Goal: Task Accomplishment & Management: Manage account settings

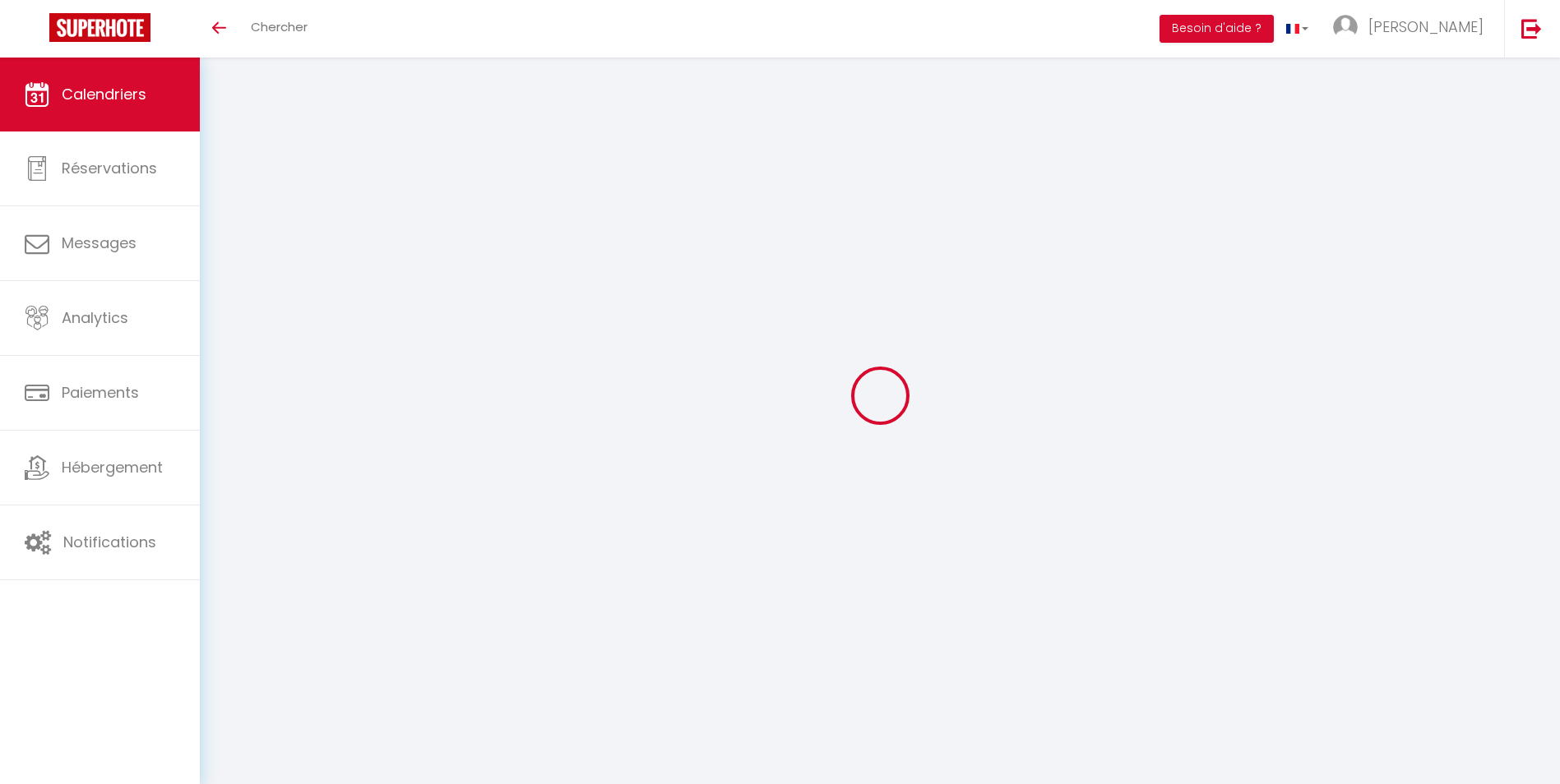
select select
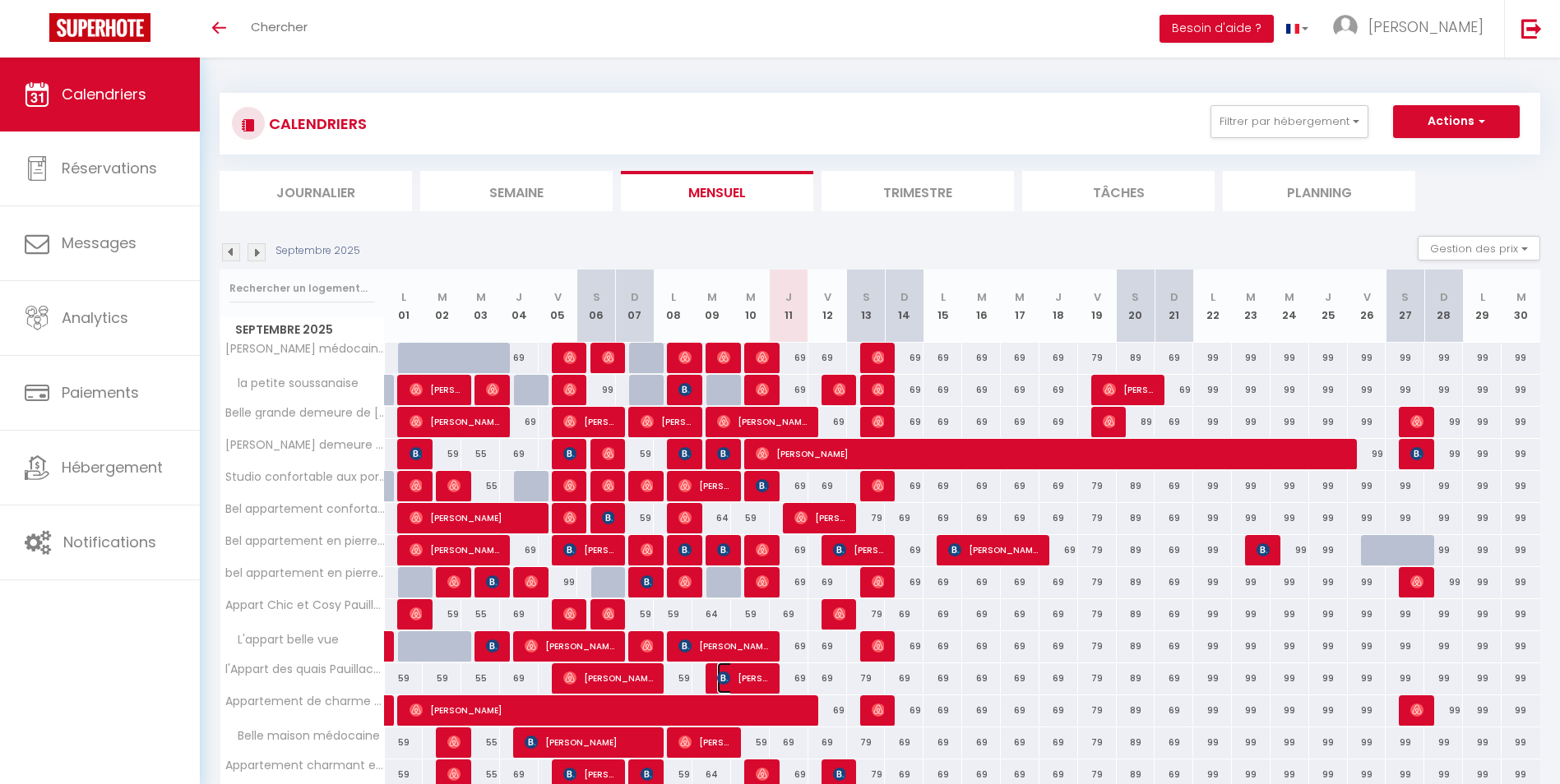
click at [741, 678] on span "[PERSON_NAME]" at bounding box center [743, 678] width 52 height 31
select select "OK"
select select "KO"
select select "0"
select select "1"
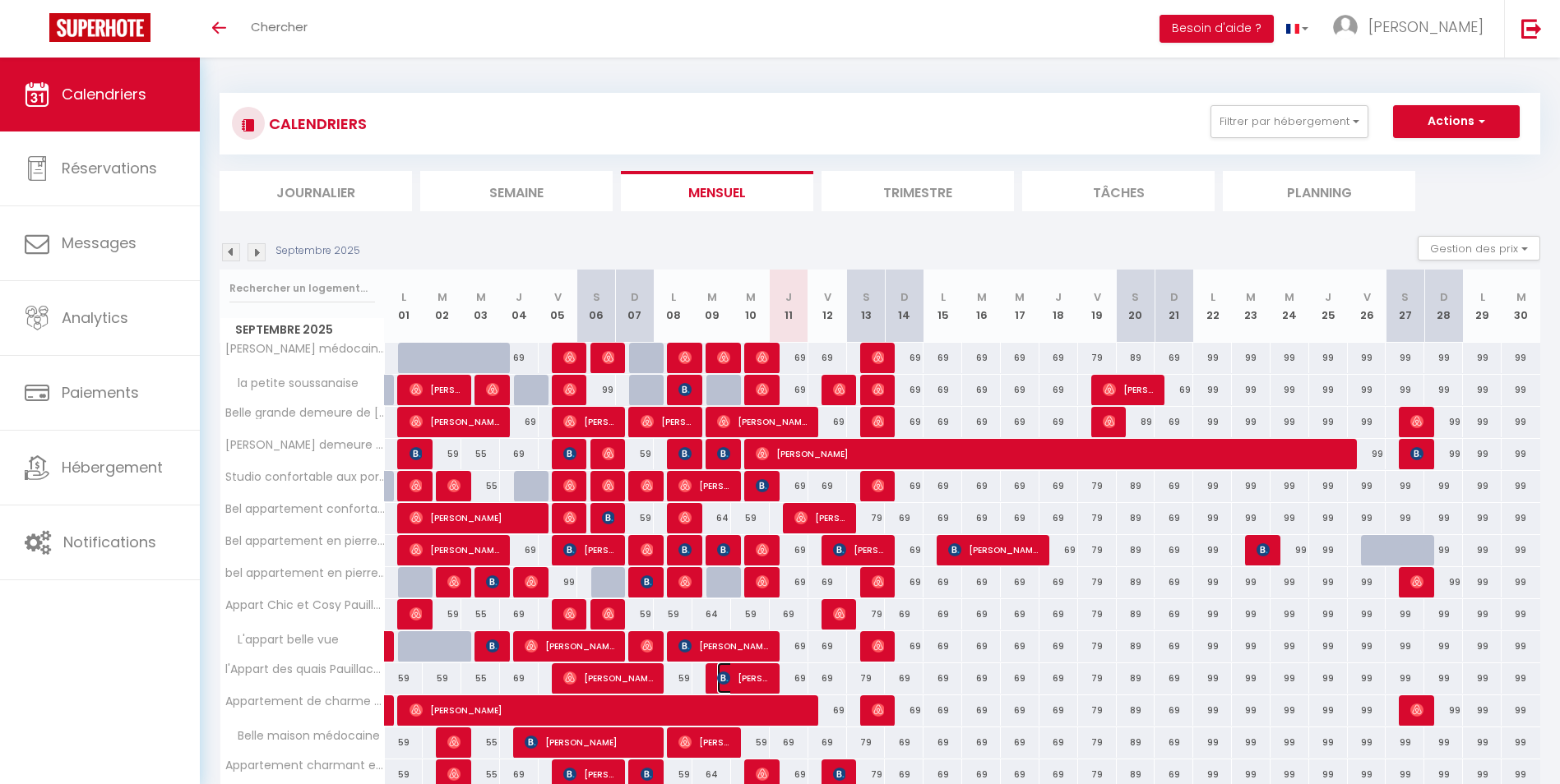
select select "1"
select select
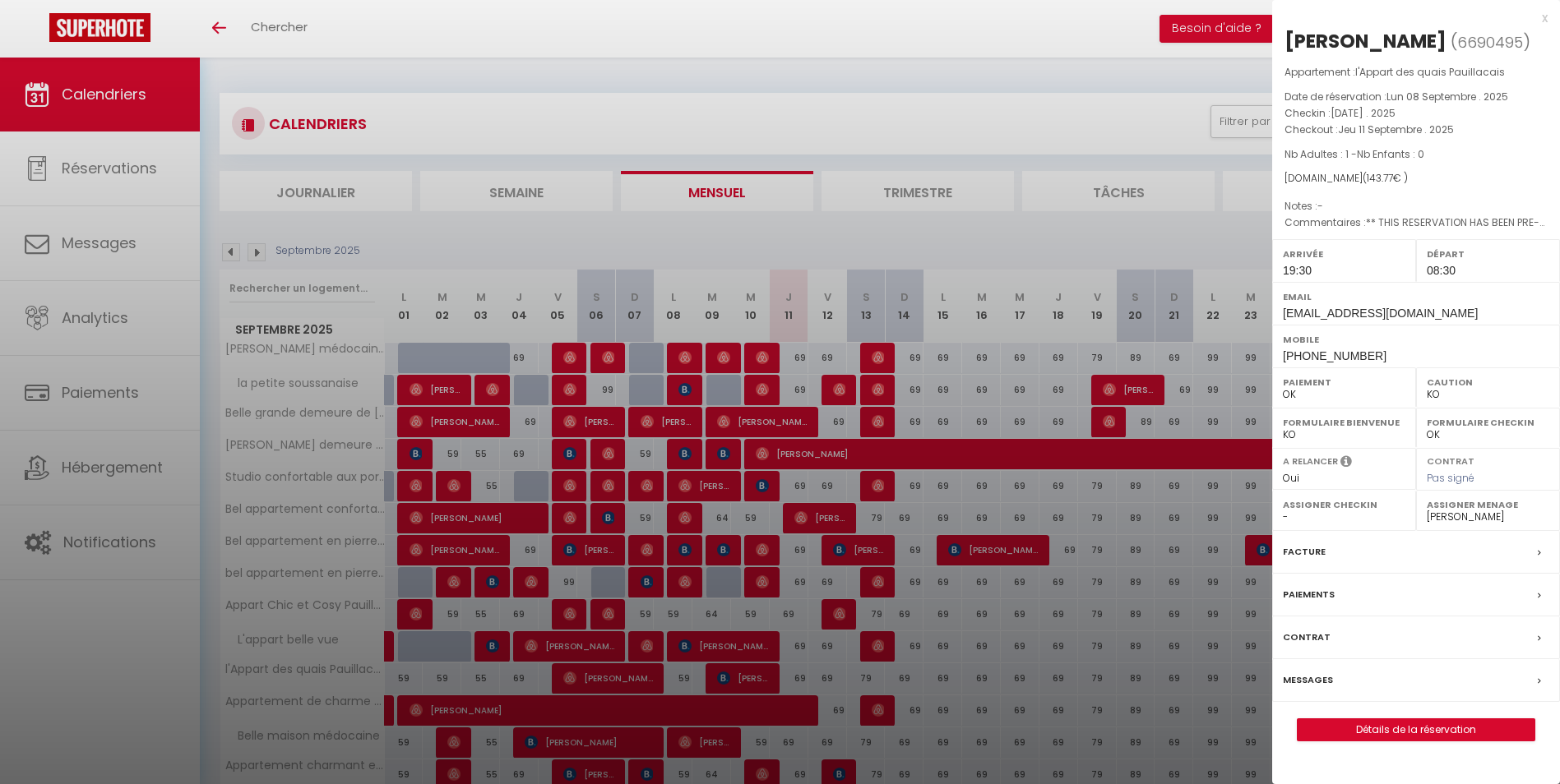
click at [1456, 514] on select "- virginie derriche Madysson Ligné Martine Gaston" at bounding box center [1488, 517] width 122 height 15
click at [1427, 510] on select "- virginie derriche Madysson Ligné Martine Gaston" at bounding box center [1488, 517] width 122 height 15
click at [934, 37] on div at bounding box center [780, 392] width 1560 height 784
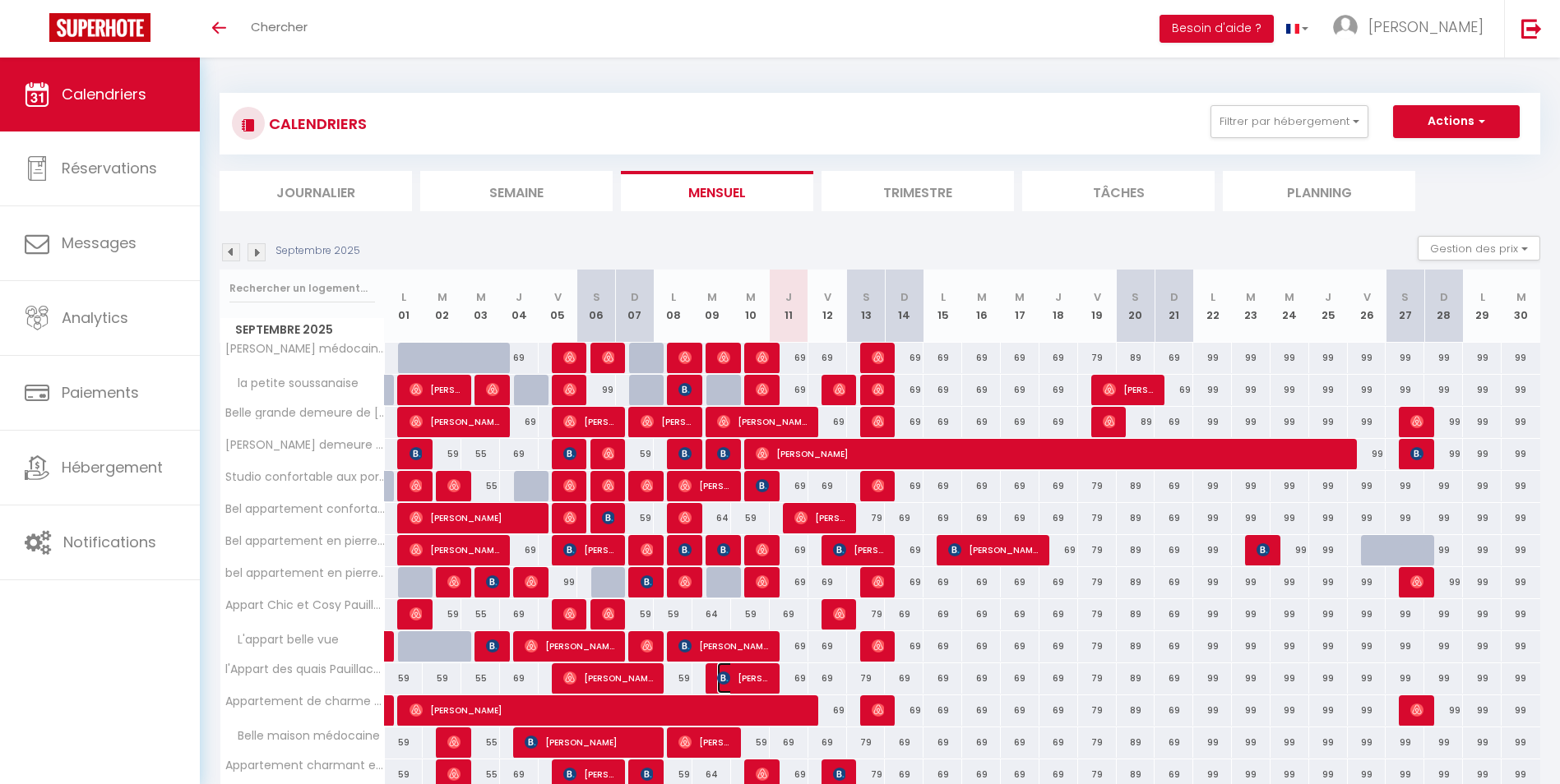
click at [764, 678] on span "[PERSON_NAME]" at bounding box center [743, 678] width 52 height 31
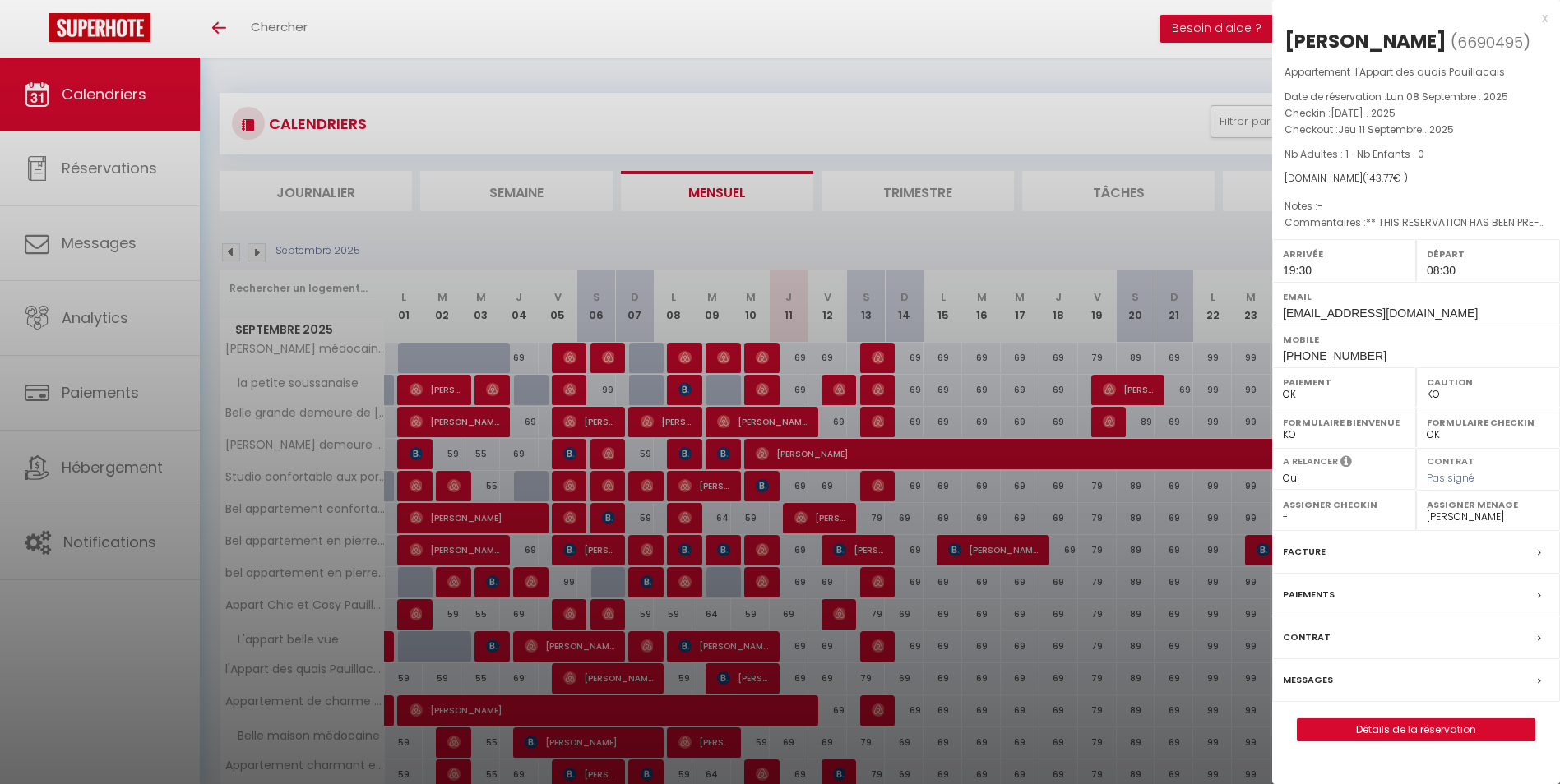
click at [803, 139] on div at bounding box center [780, 392] width 1560 height 784
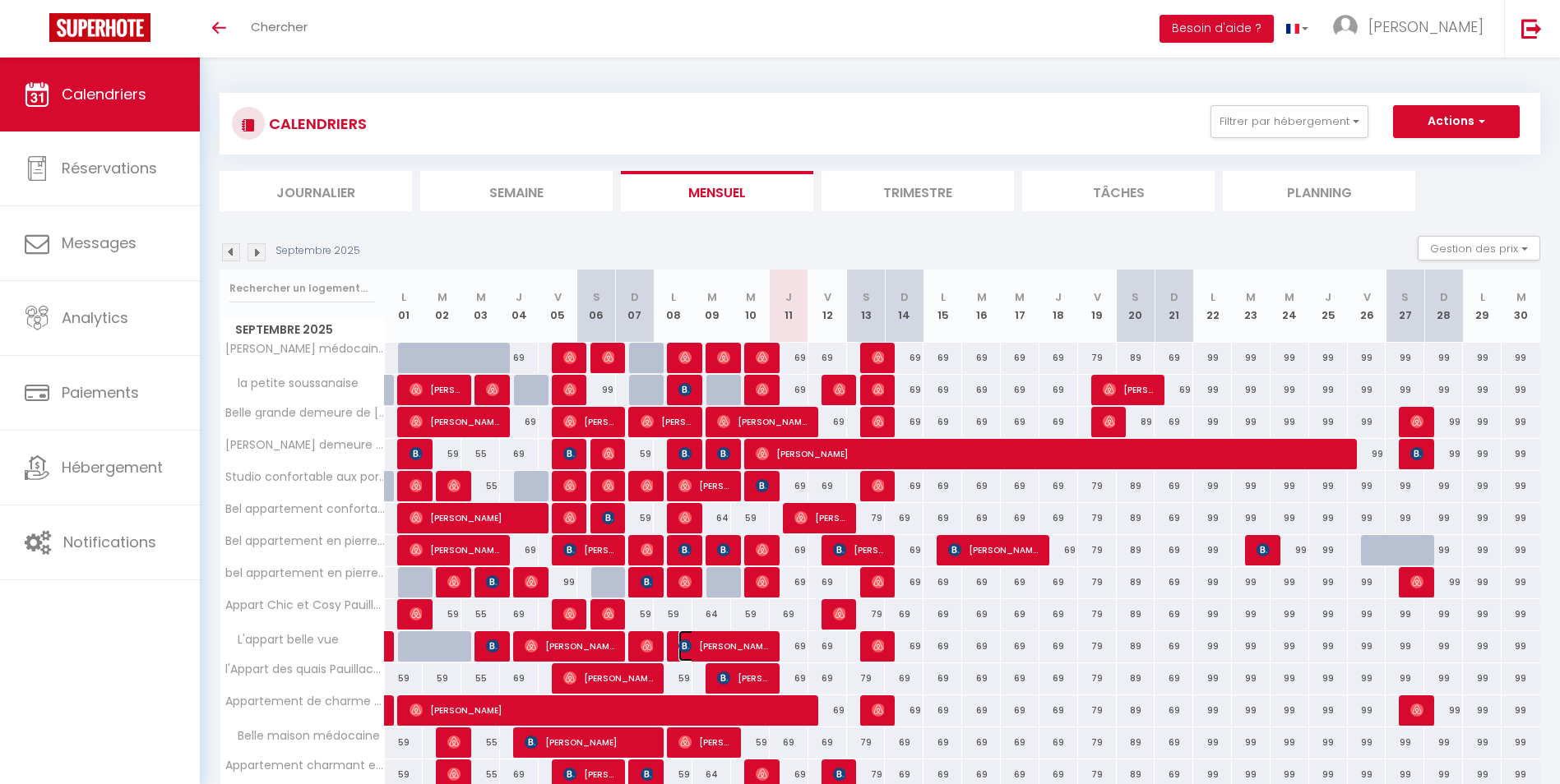
click at [759, 645] on span "[PERSON_NAME]" at bounding box center [723, 646] width 90 height 31
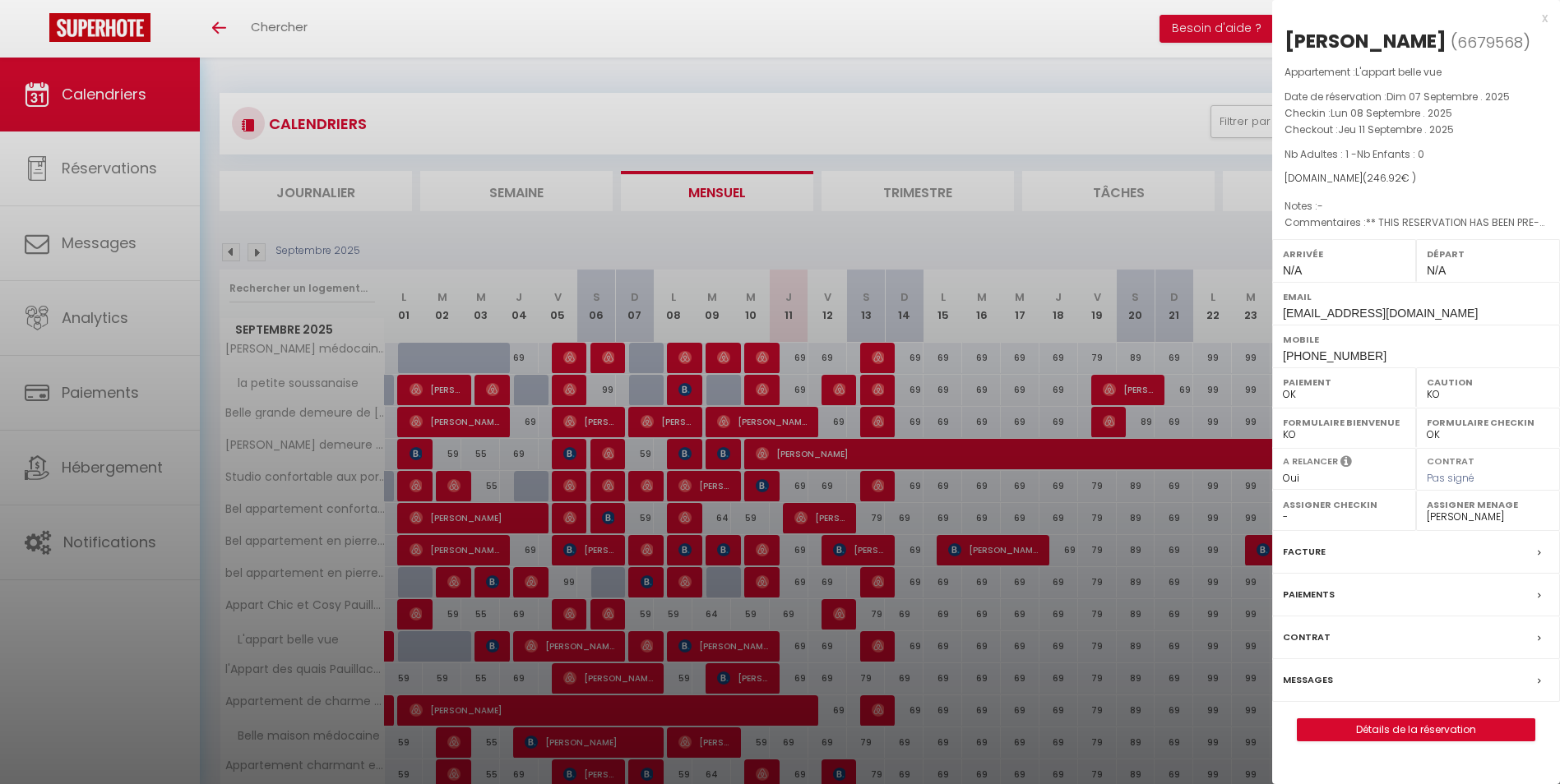
click at [1450, 514] on select "- virginie derriche Madysson Ligné Martine Gaston" at bounding box center [1488, 517] width 122 height 15
select select "18028"
click at [1427, 510] on select "- virginie derriche Madysson Ligné Martine Gaston" at bounding box center [1488, 517] width 122 height 15
click at [1089, 121] on div at bounding box center [780, 392] width 1560 height 784
